Goal: Navigation & Orientation: Find specific page/section

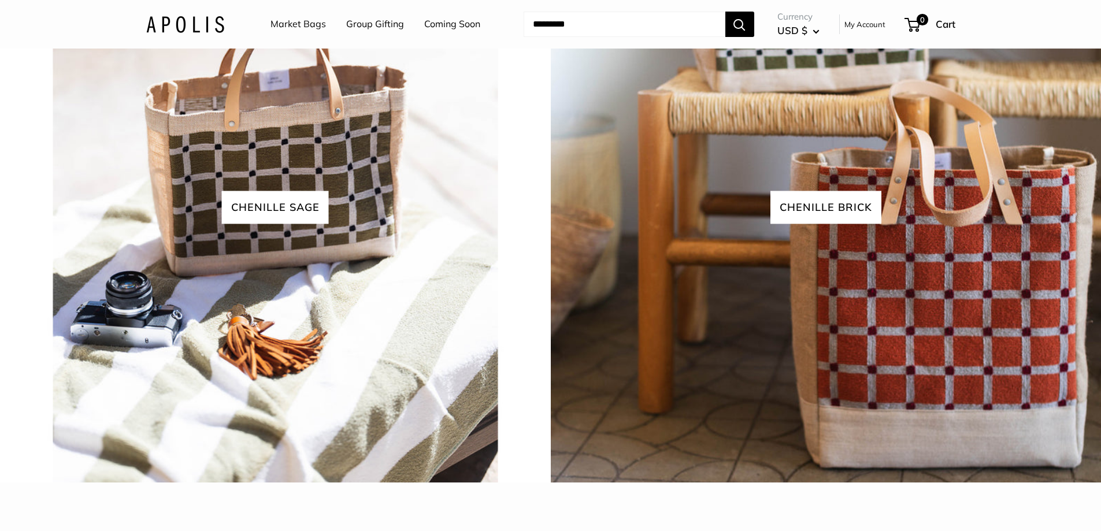
scroll to position [3105, 0]
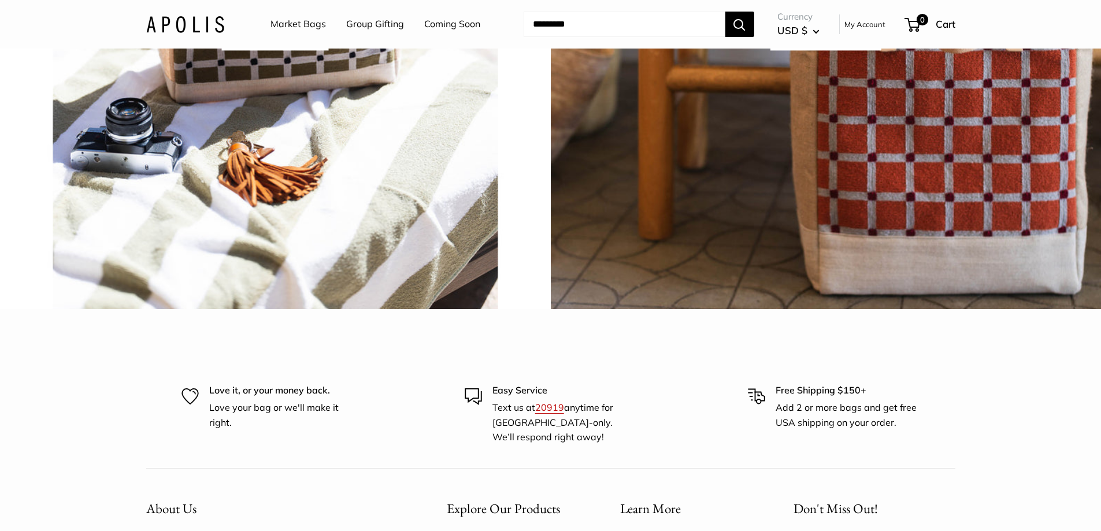
click at [798, 51] on span "chenille brick" at bounding box center [826, 34] width 111 height 33
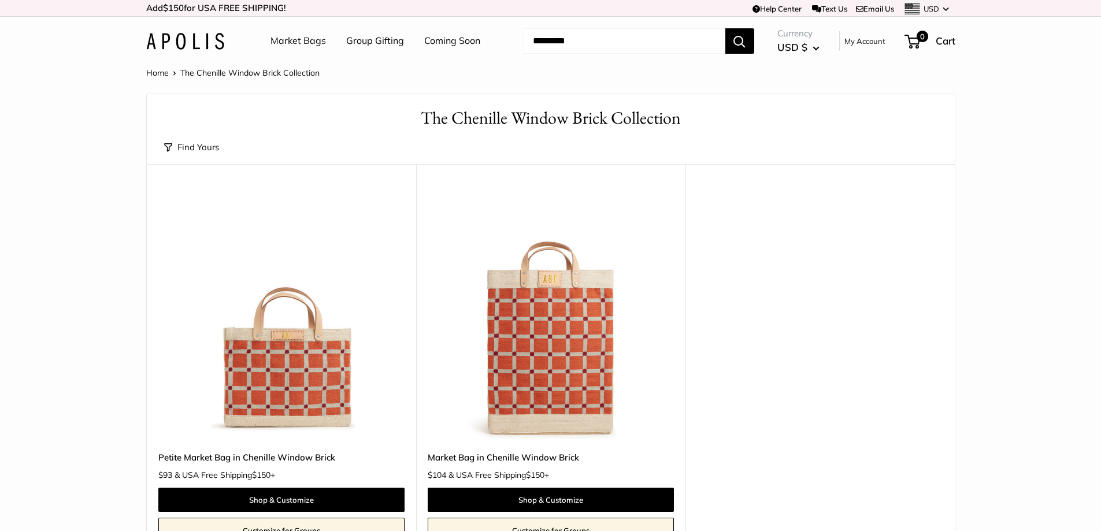
click at [149, 74] on link "Home" at bounding box center [157, 73] width 23 height 10
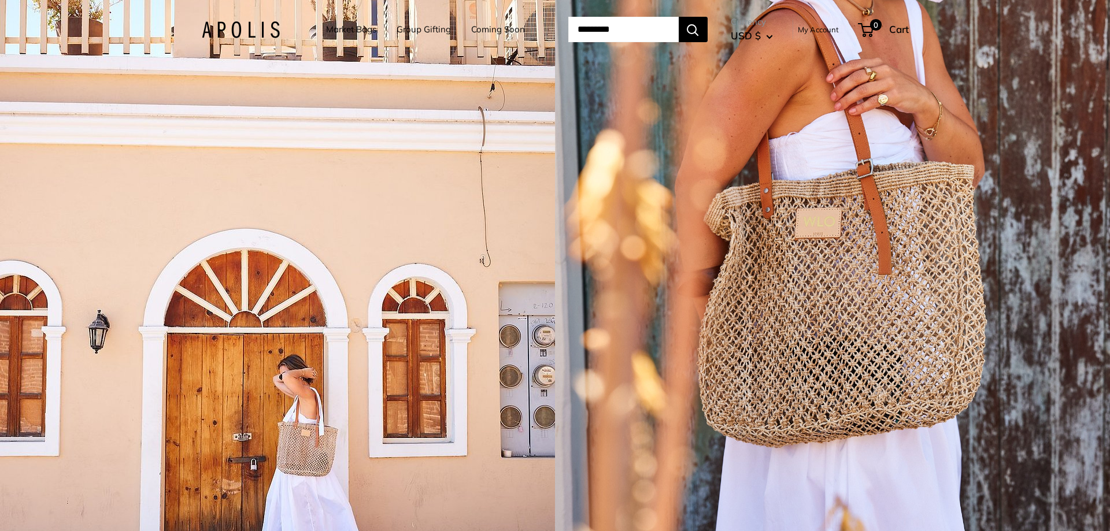
click at [238, 31] on img at bounding box center [241, 29] width 78 height 17
click at [326, 23] on link "Market Bags" at bounding box center [351, 29] width 50 height 16
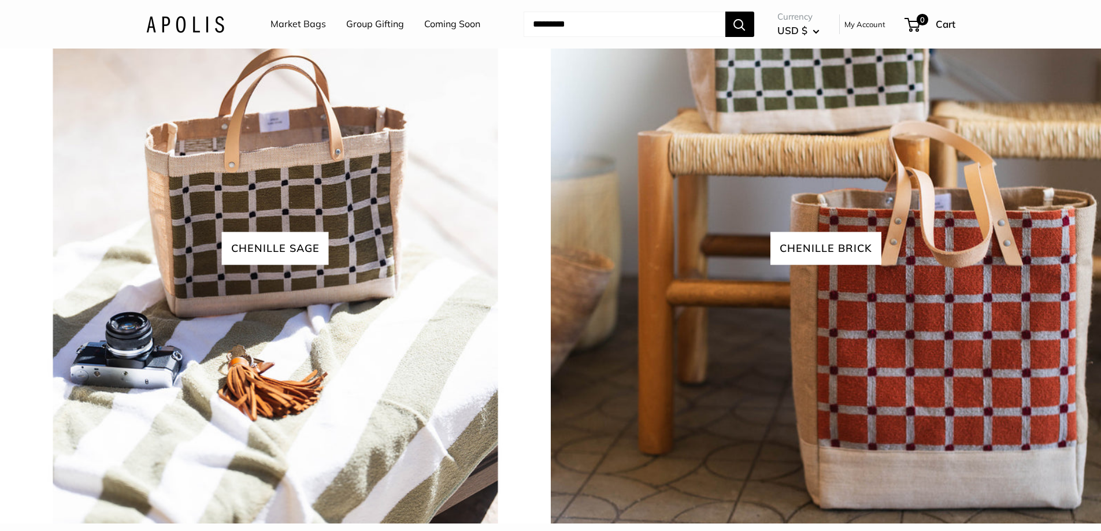
scroll to position [3122, 0]
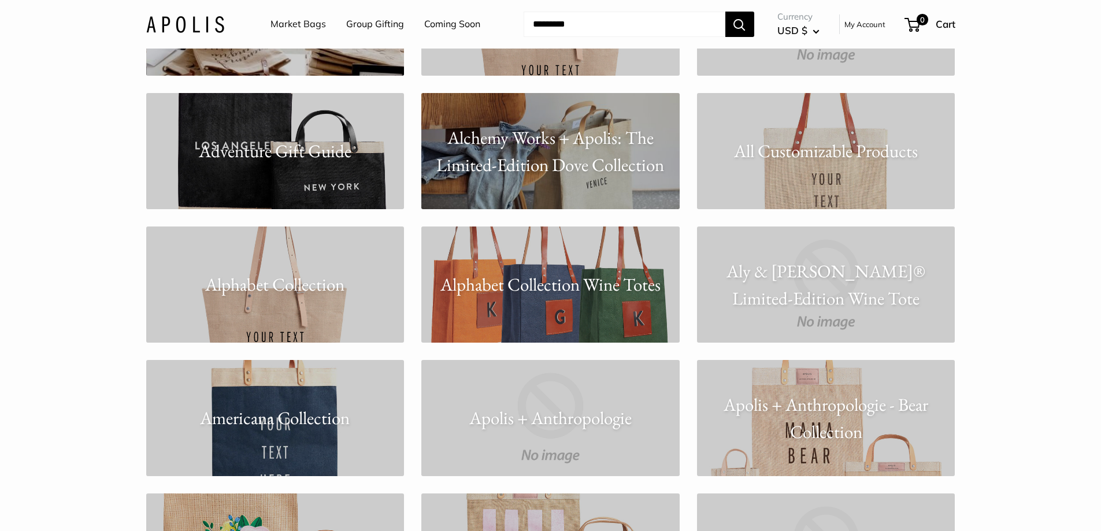
scroll to position [636, 0]
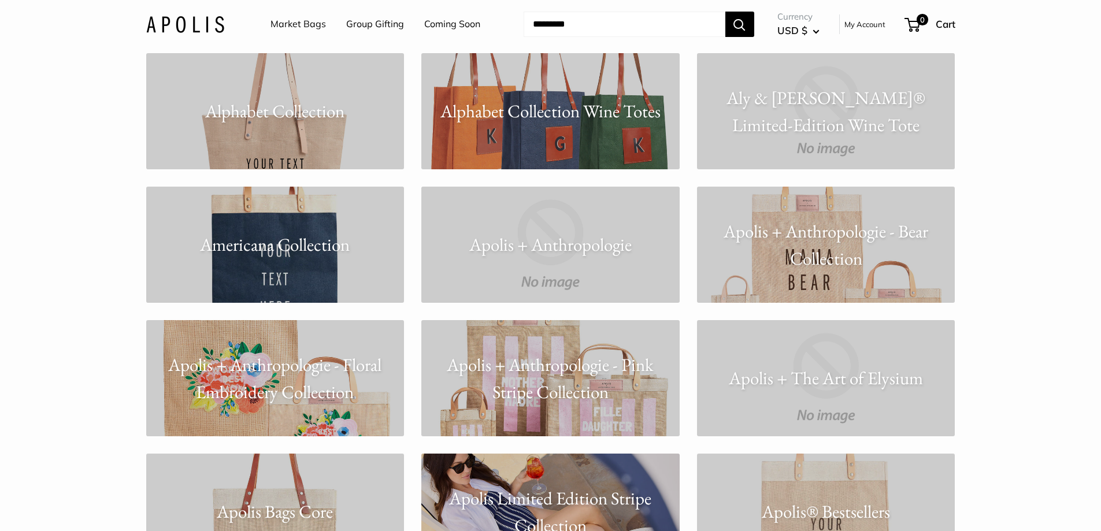
click at [797, 257] on p "Apolis + Anthropologie - Bear Collection" at bounding box center [826, 245] width 258 height 54
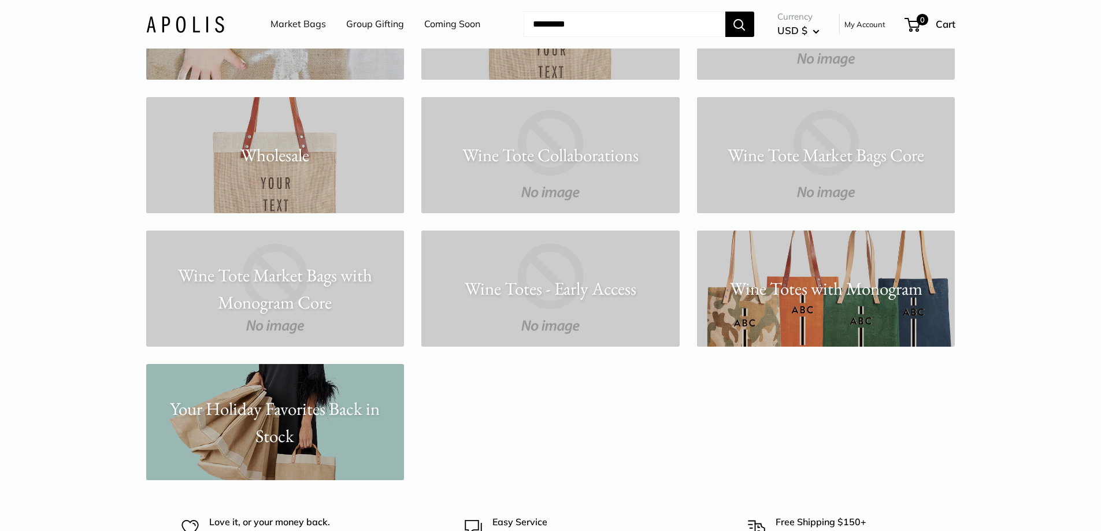
scroll to position [9655, 0]
